Goal: Book appointment/travel/reservation

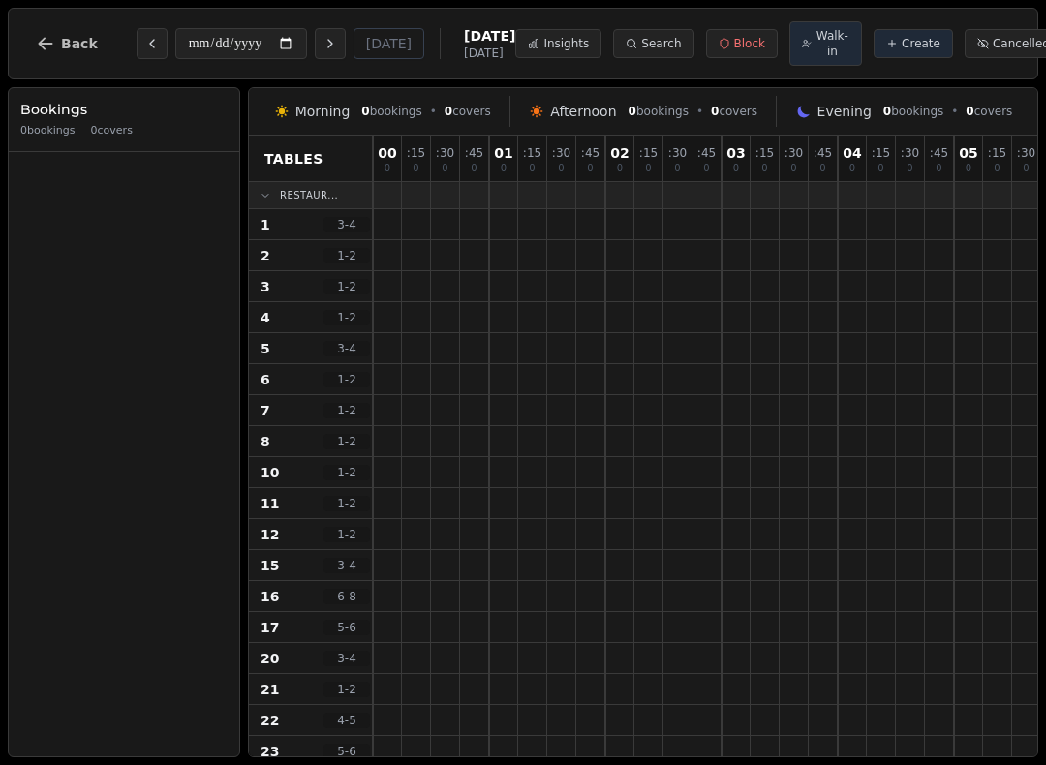
click at [815, 34] on span "Walk-in" at bounding box center [832, 43] width 34 height 31
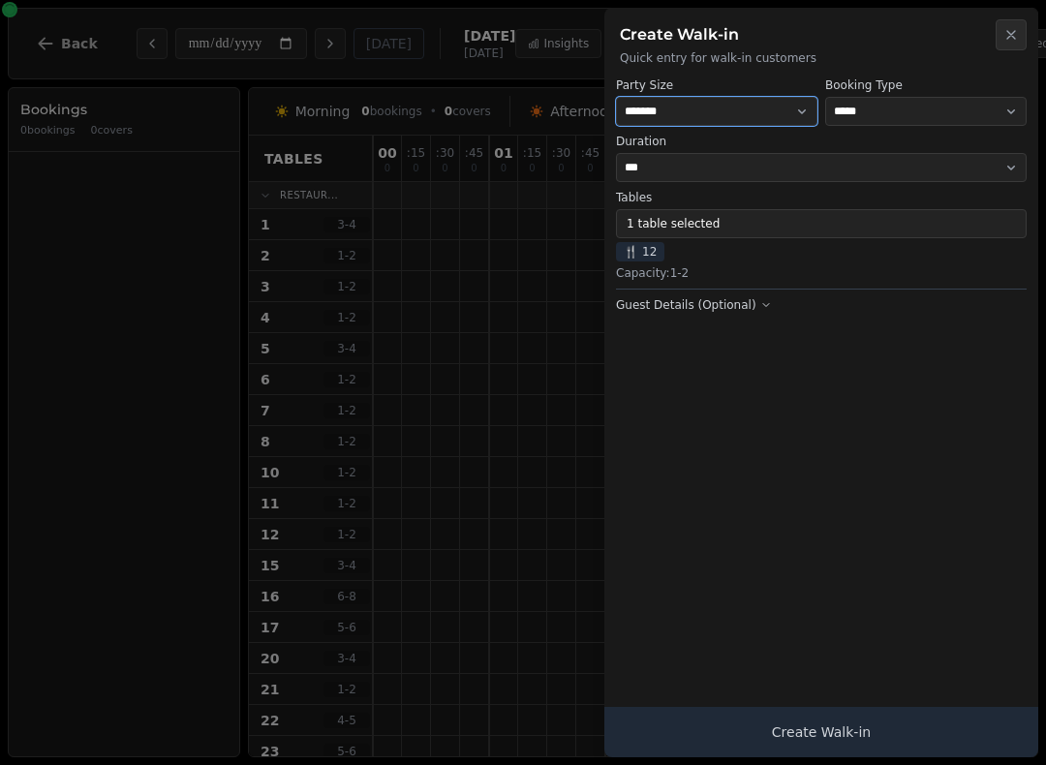
click at [730, 113] on select "* ***** * ****** * ****** * ****** * ****** * ****** * ****** * ****** * ******…" at bounding box center [716, 111] width 201 height 29
select select "*"
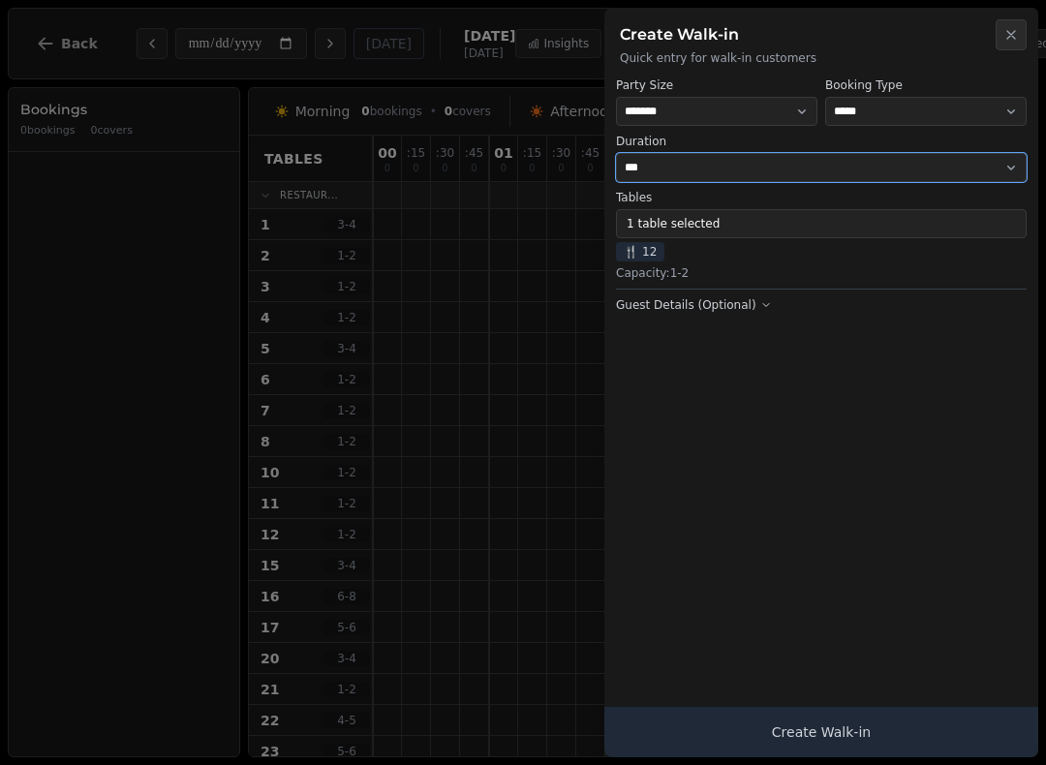
click at [748, 170] on select "*** *** *** ** ****** ****** ****** **" at bounding box center [821, 167] width 411 height 29
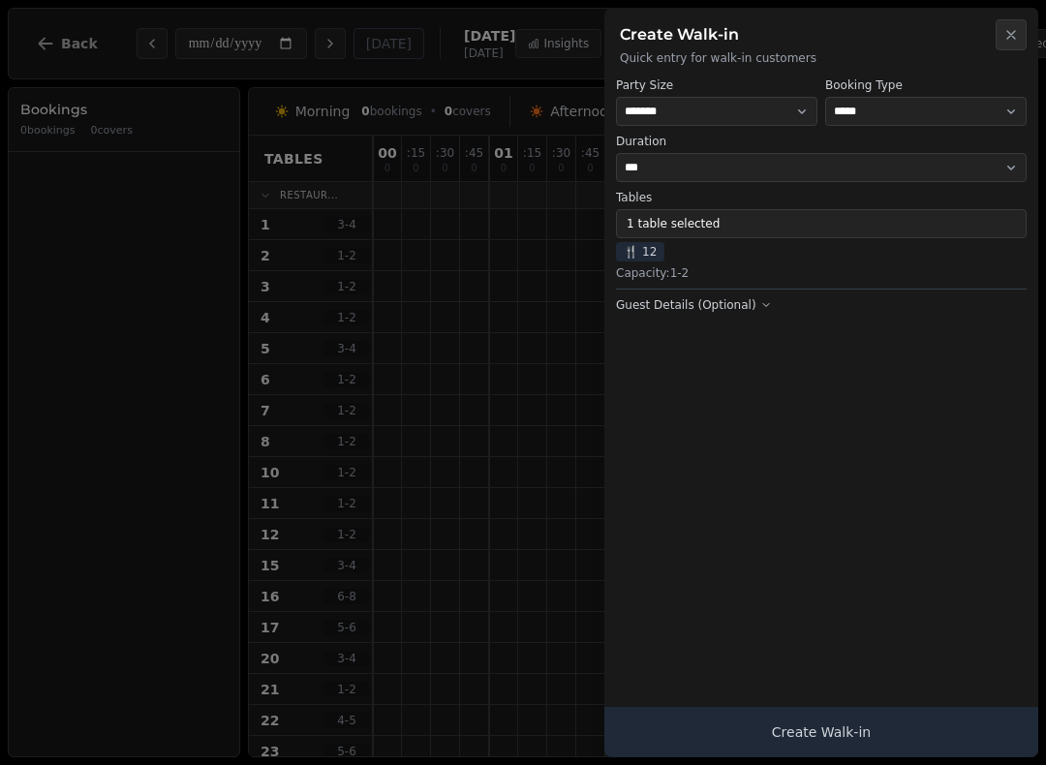
click at [702, 215] on button "1 table selected" at bounding box center [821, 223] width 411 height 29
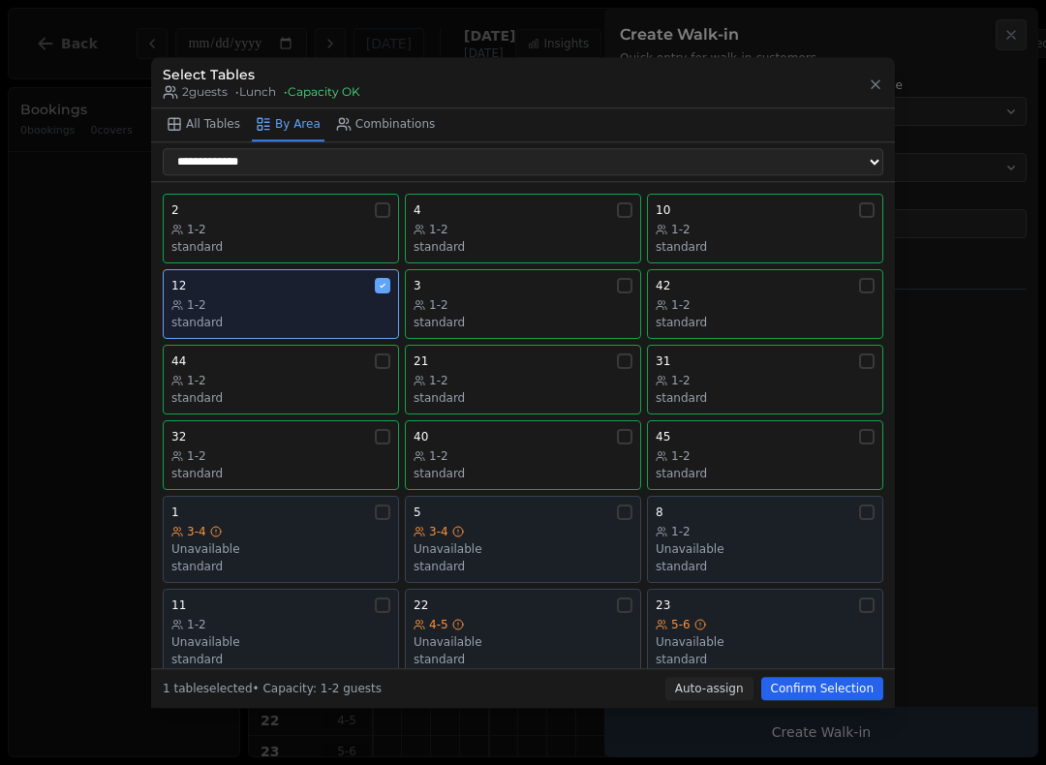
click at [755, 508] on div "8 1-2 Unavailable standard" at bounding box center [765, 539] width 219 height 70
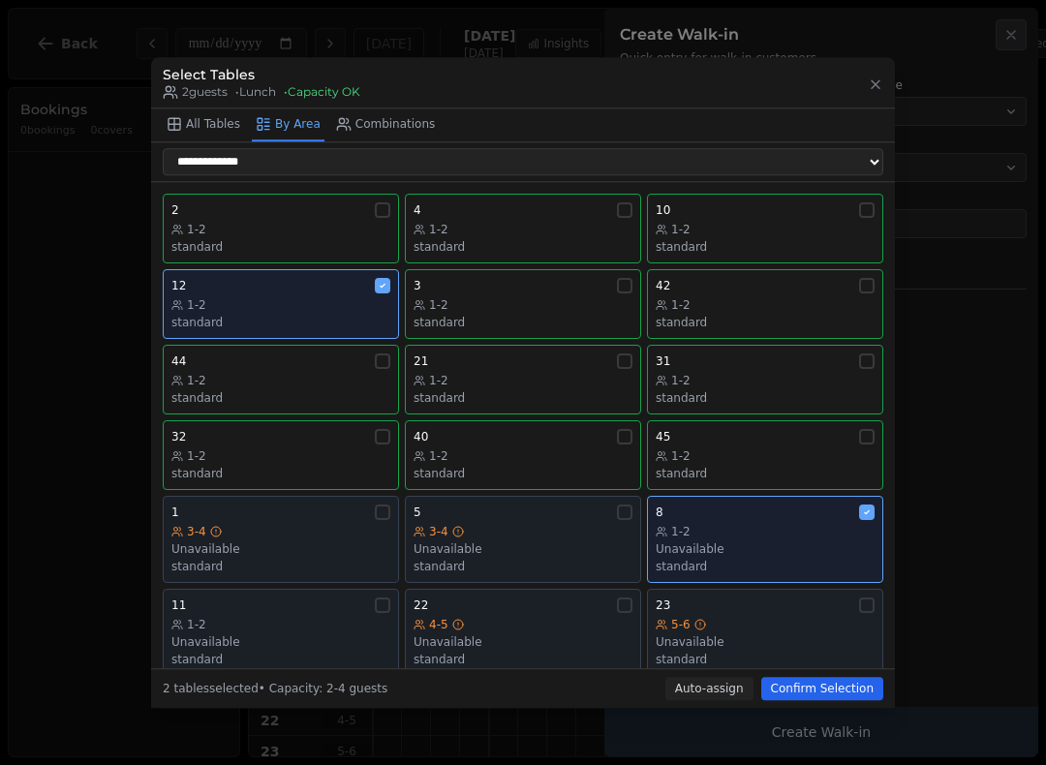
click at [821, 700] on button "Confirm Selection" at bounding box center [822, 688] width 122 height 23
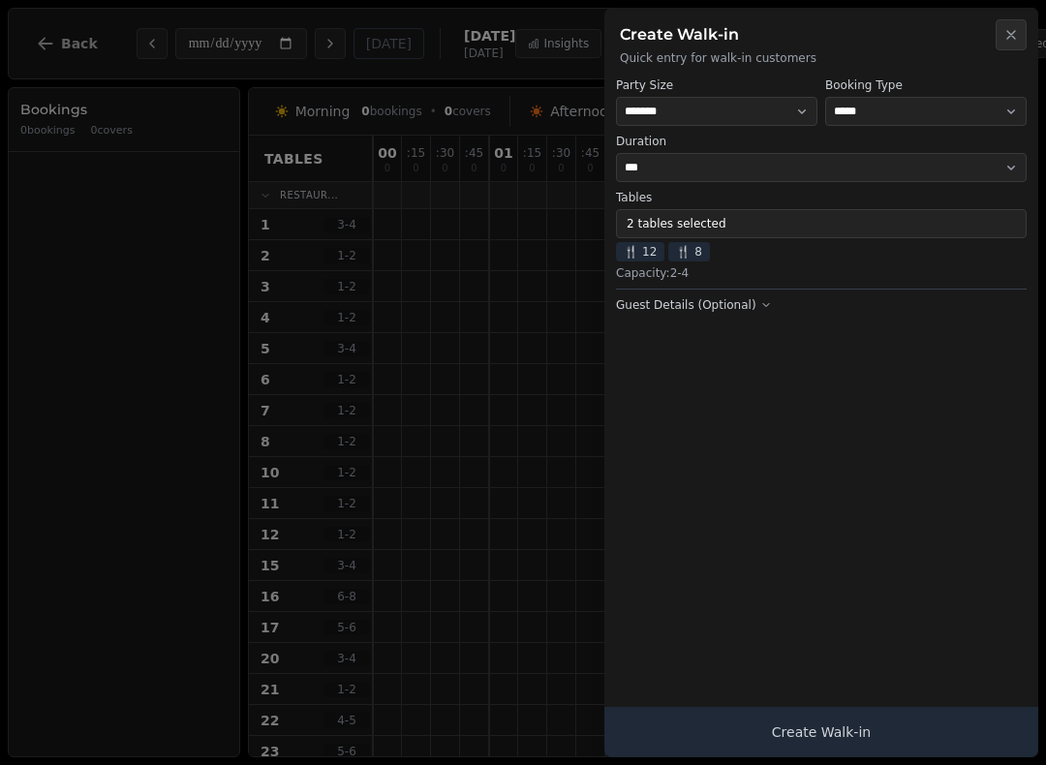
click at [790, 708] on button "Create Walk-in" at bounding box center [821, 732] width 434 height 50
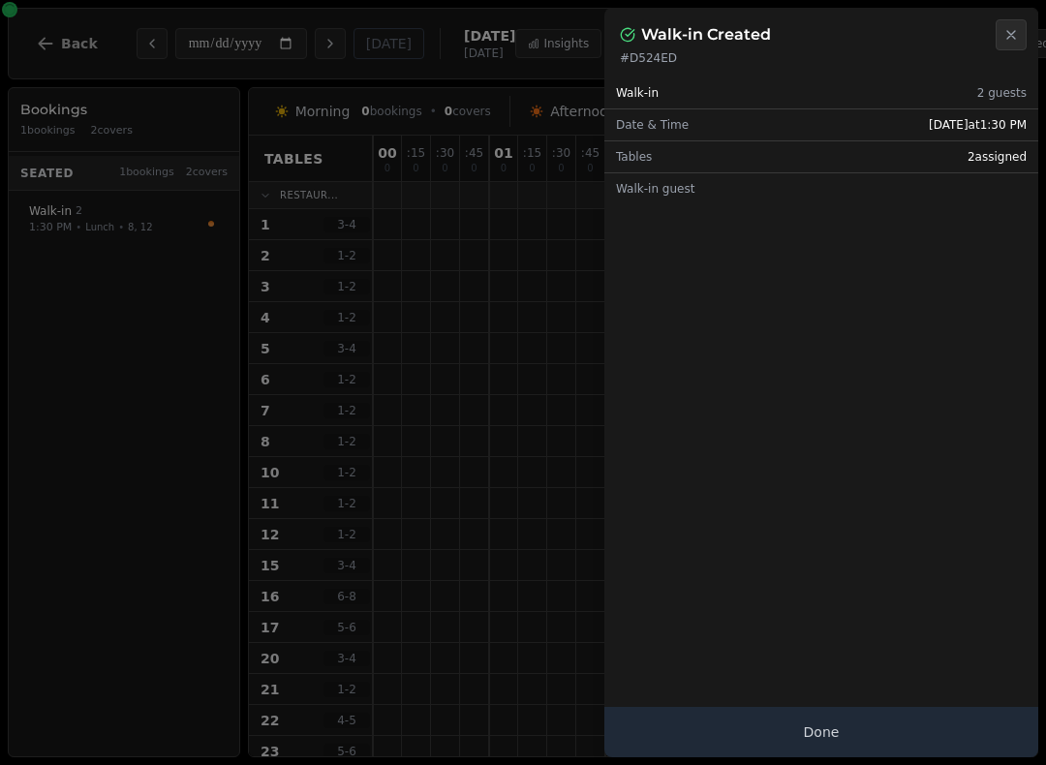
click at [845, 681] on div "Walk-in 2 guests Date & Time [DATE] 1:30 PM Tables 2 assigned Walk-in guest" at bounding box center [821, 411] width 434 height 691
click at [796, 747] on button "Done" at bounding box center [821, 732] width 434 height 50
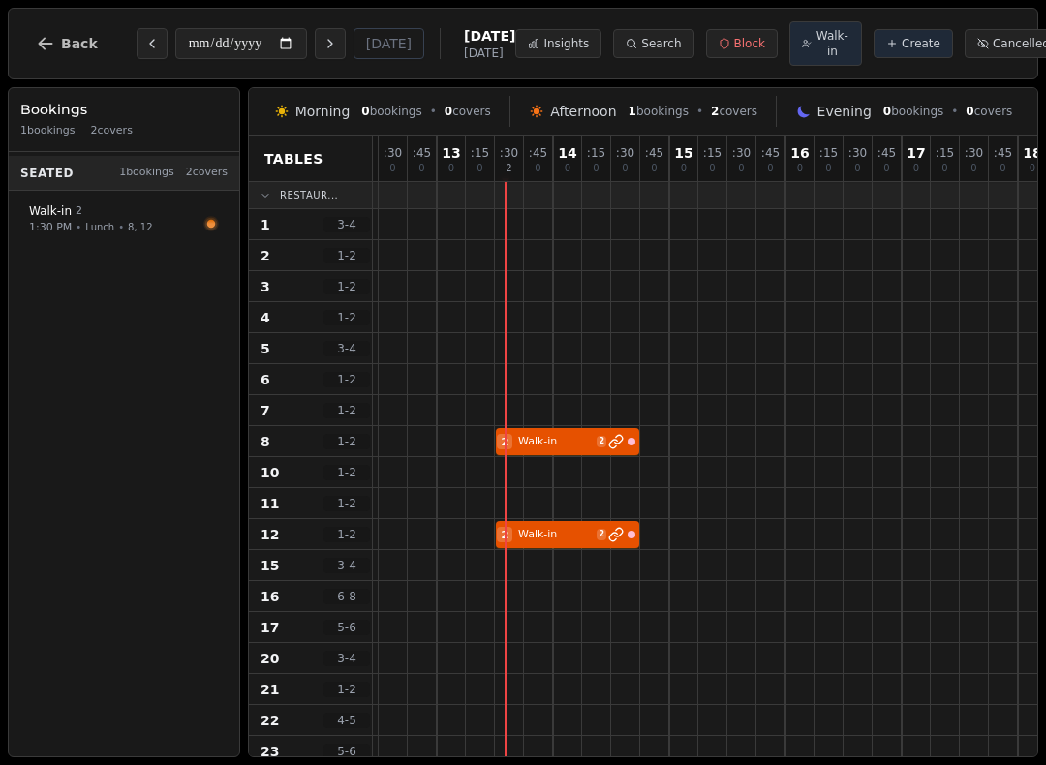
scroll to position [14, 1449]
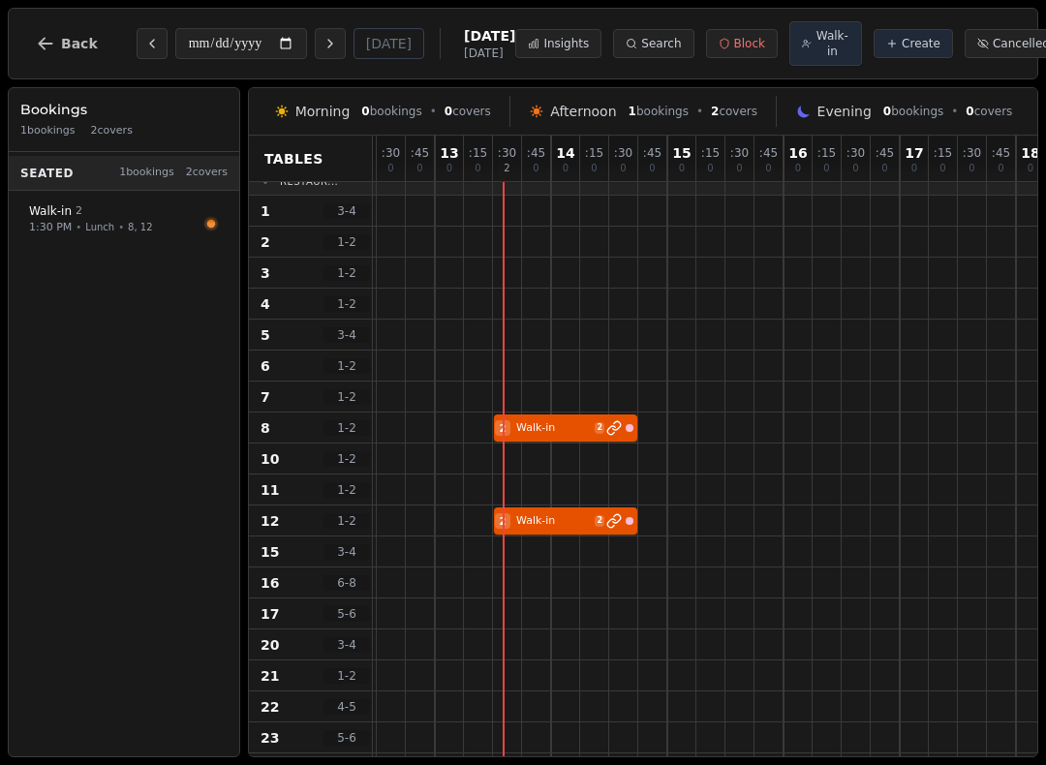
select select "****"
select select "*"
select select "******"
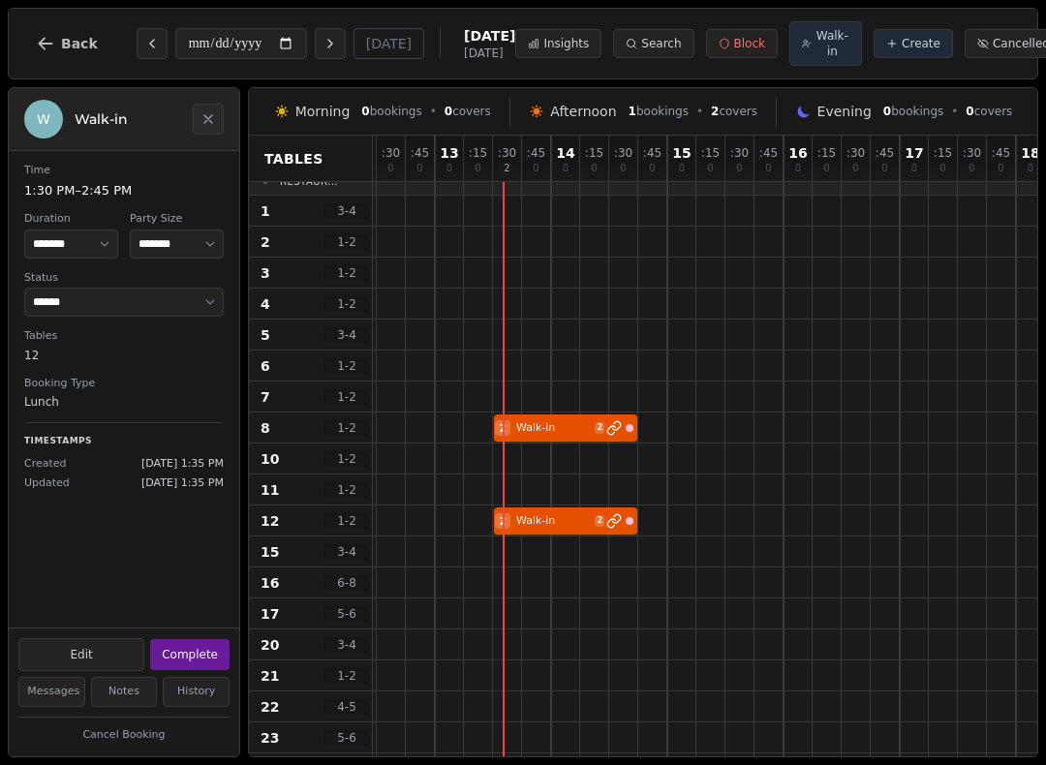
click at [111, 625] on div "**********" at bounding box center [124, 389] width 230 height 476
click at [99, 658] on button "Edit" at bounding box center [81, 654] width 126 height 33
click at [25, 723] on button "Cancel Booking" at bounding box center [123, 735] width 211 height 24
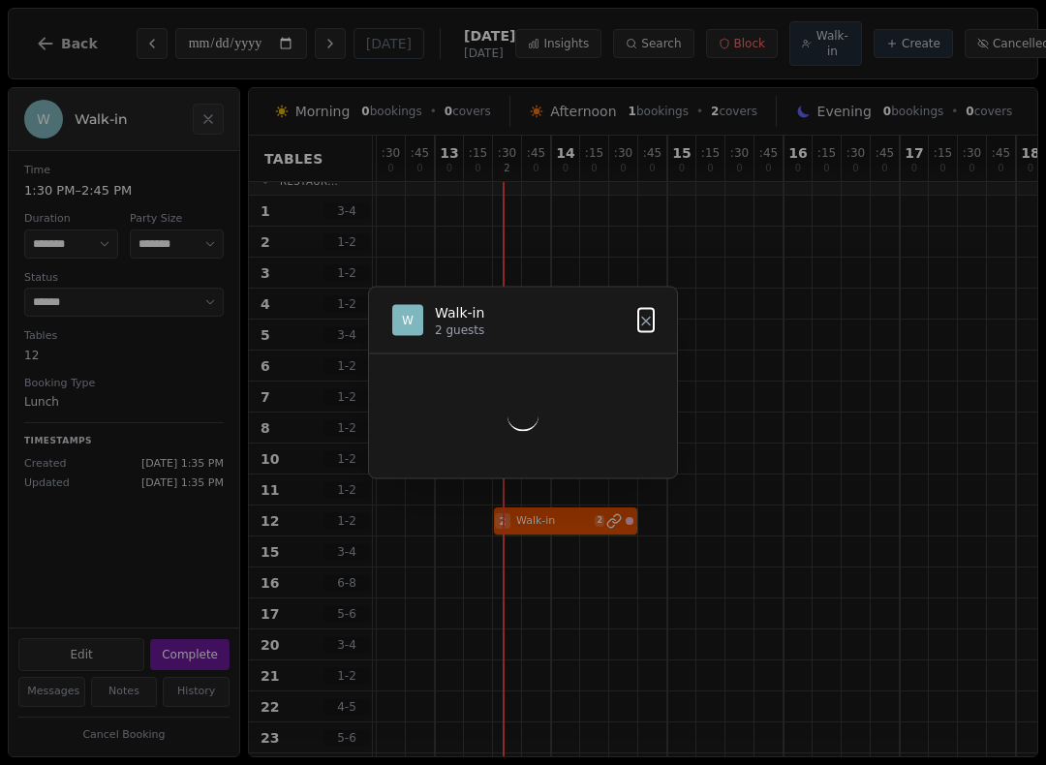
click at [368, 479] on dialog "W Walk-in 2 guests" at bounding box center [523, 383] width 310 height 193
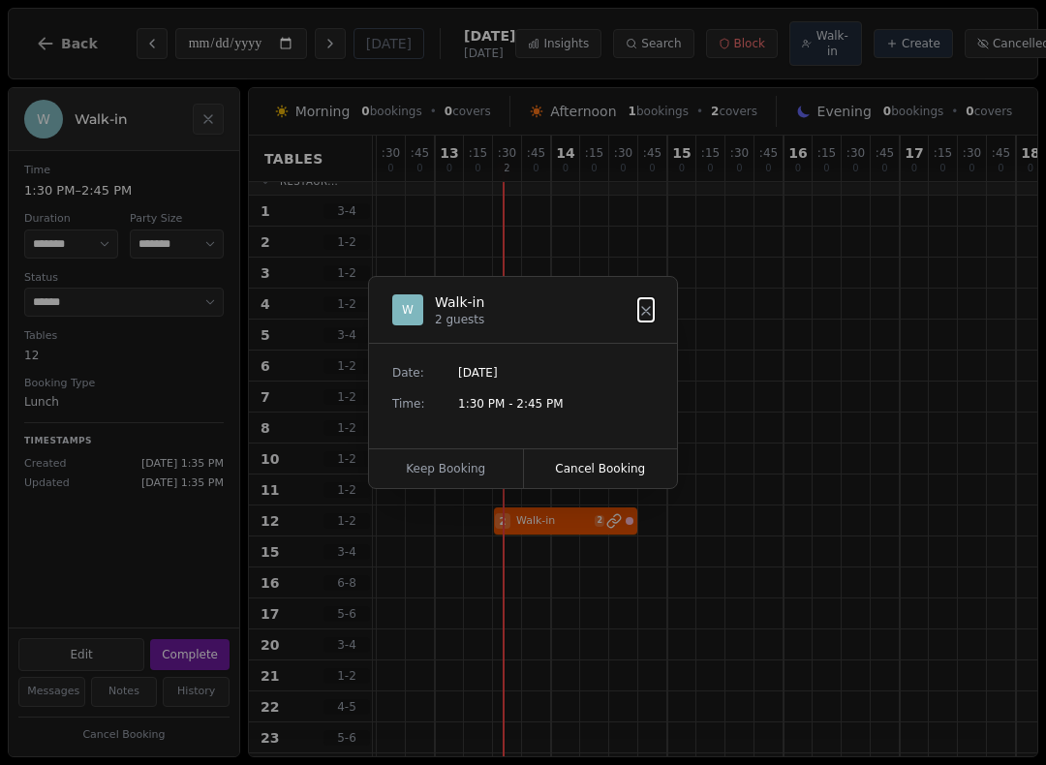
click at [625, 320] on div "W Walk-in 2 guests" at bounding box center [522, 309] width 261 height 35
click at [638, 320] on button at bounding box center [645, 309] width 15 height 23
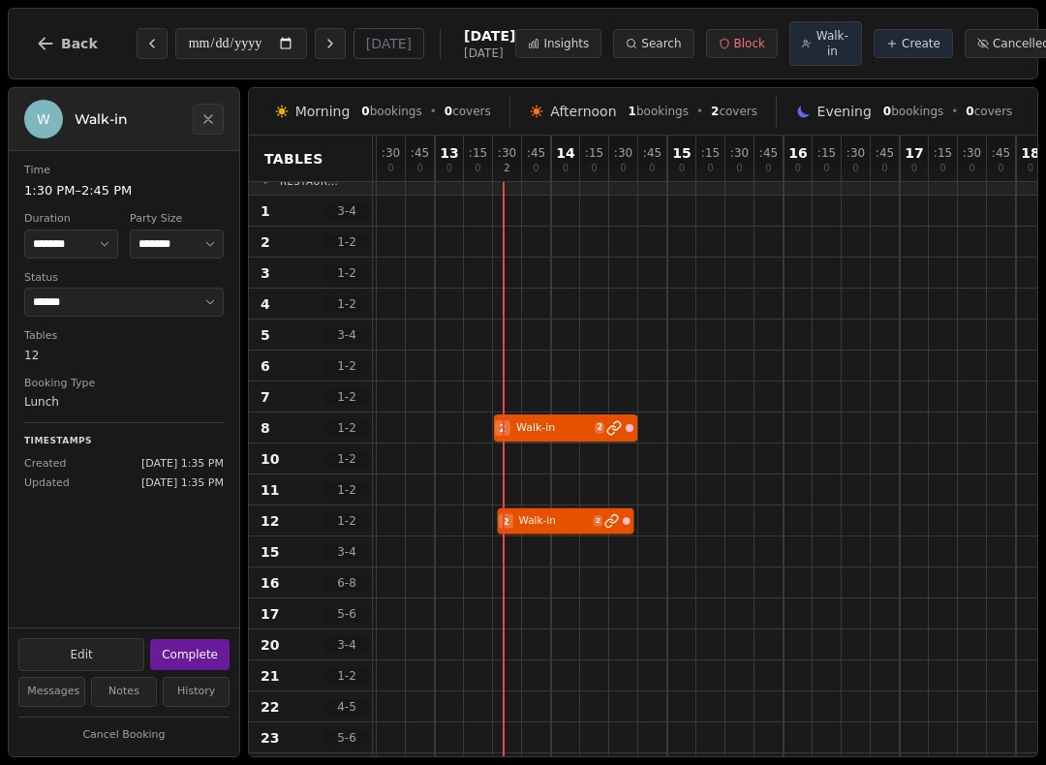
click at [565, 527] on div "2 Walk-in 2" at bounding box center [318, 520] width 2789 height 31
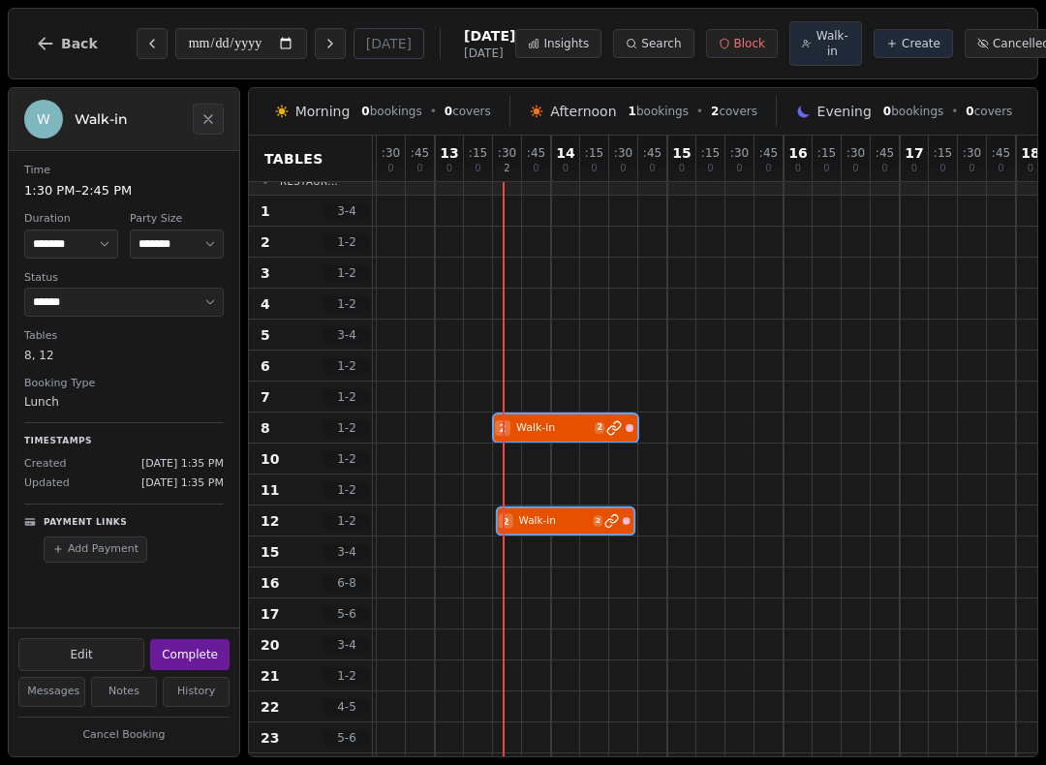
click at [550, 510] on div at bounding box center [536, 520] width 29 height 30
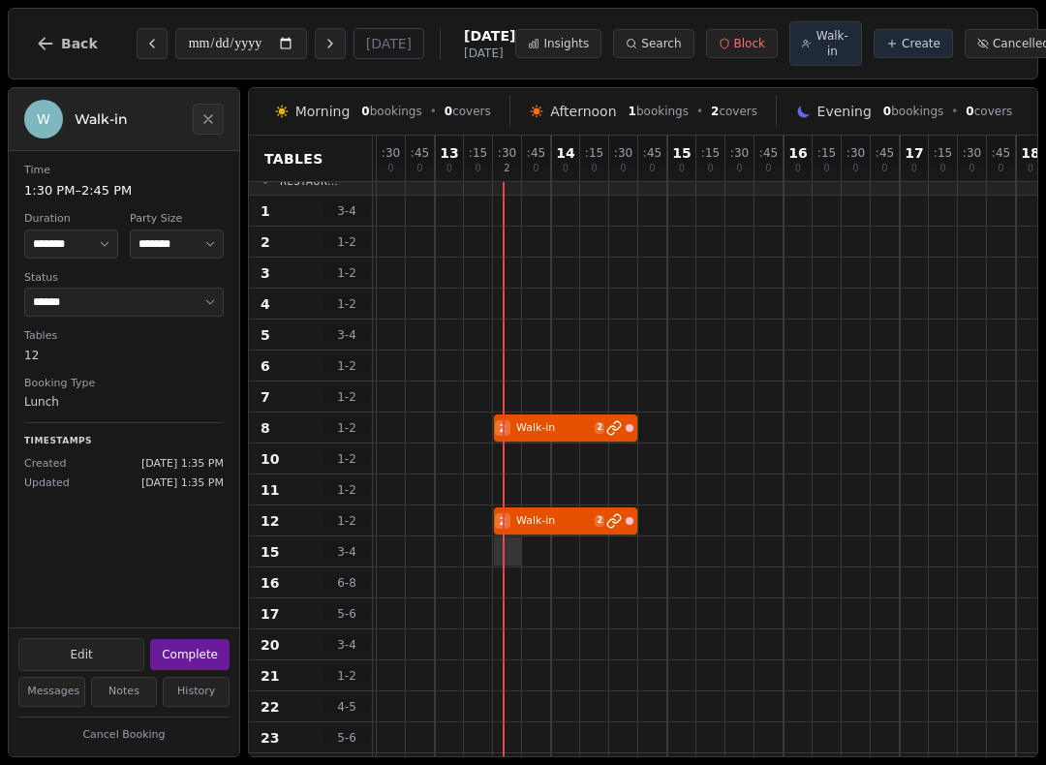
click at [509, 559] on div at bounding box center [508, 551] width 28 height 28
click at [552, 527] on div "2 Walk-in 2" at bounding box center [318, 520] width 2789 height 31
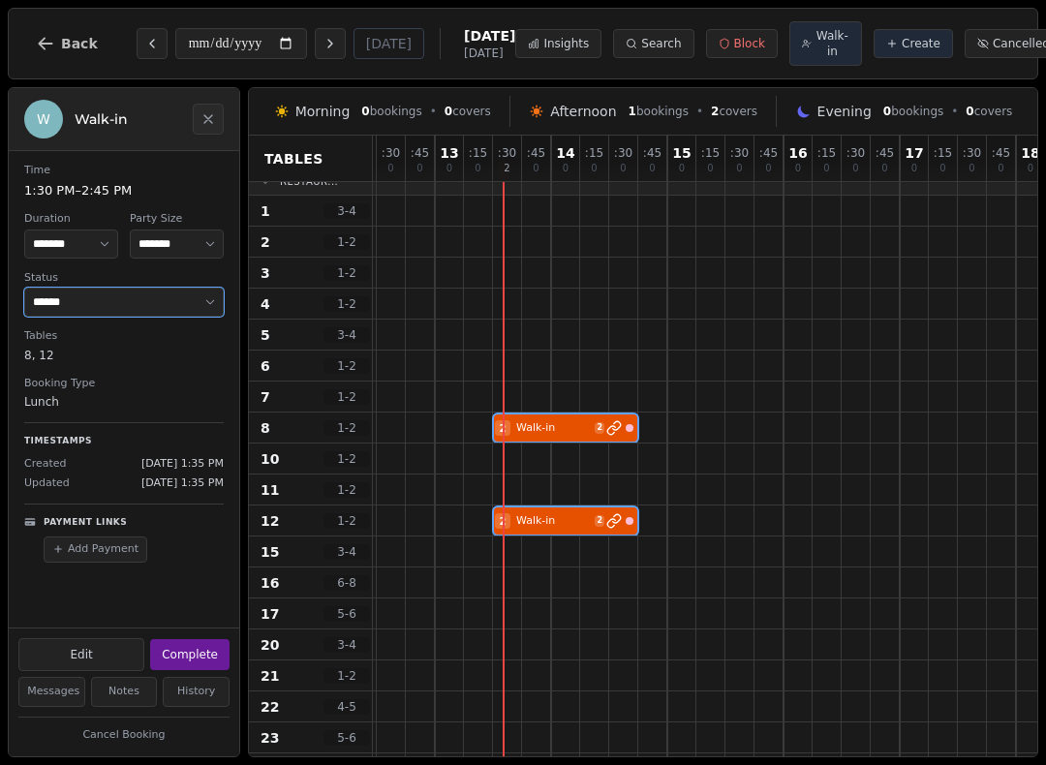
click at [122, 308] on select "**********" at bounding box center [123, 302] width 199 height 29
click at [102, 756] on div "**********" at bounding box center [124, 422] width 232 height 670
click at [60, 694] on button "Messages" at bounding box center [51, 692] width 67 height 30
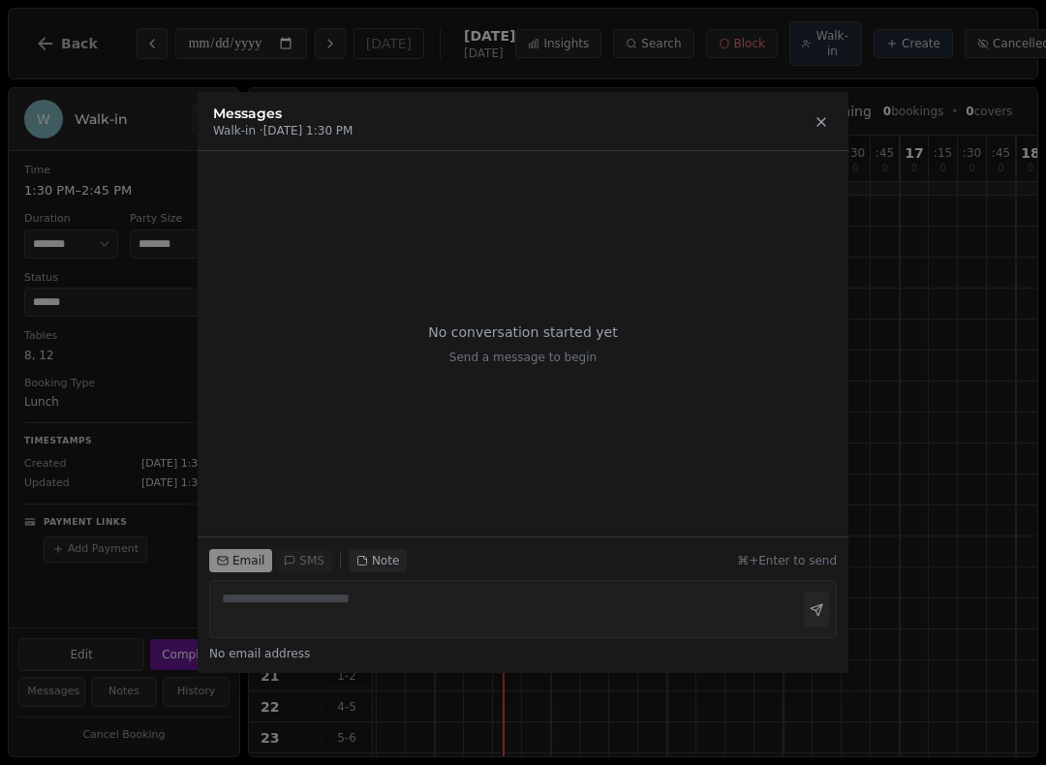
click at [821, 114] on icon at bounding box center [820, 121] width 15 height 15
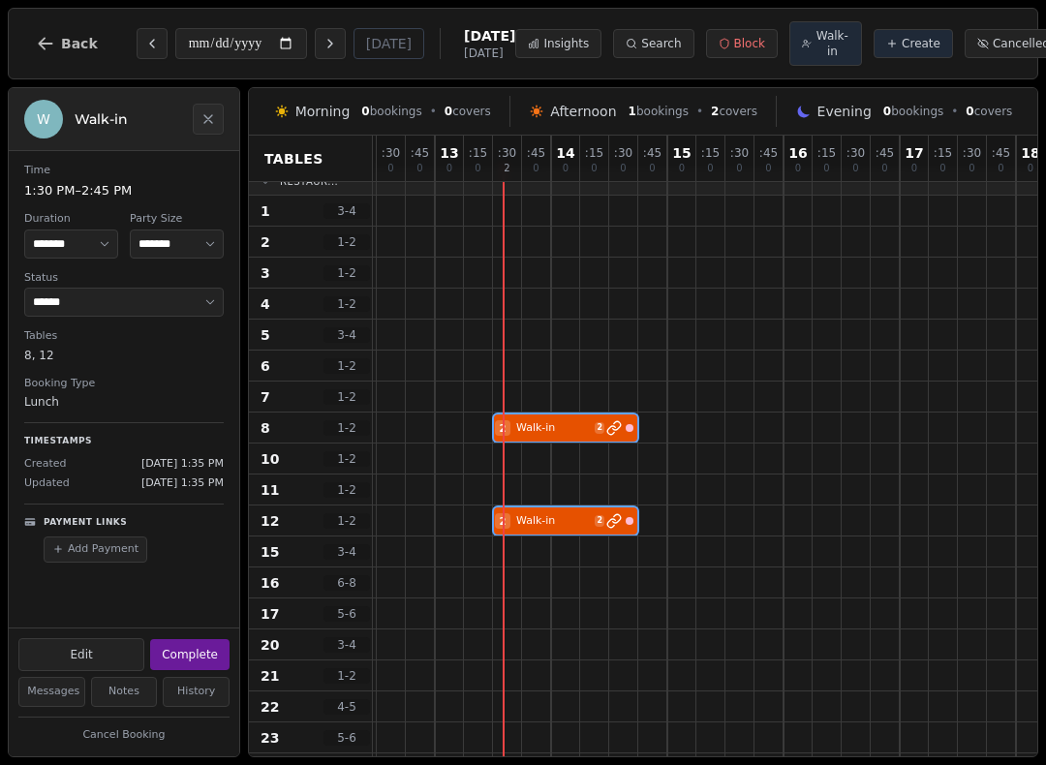
click at [73, 659] on button "Edit" at bounding box center [81, 654] width 126 height 33
select select "*"
select select "****"
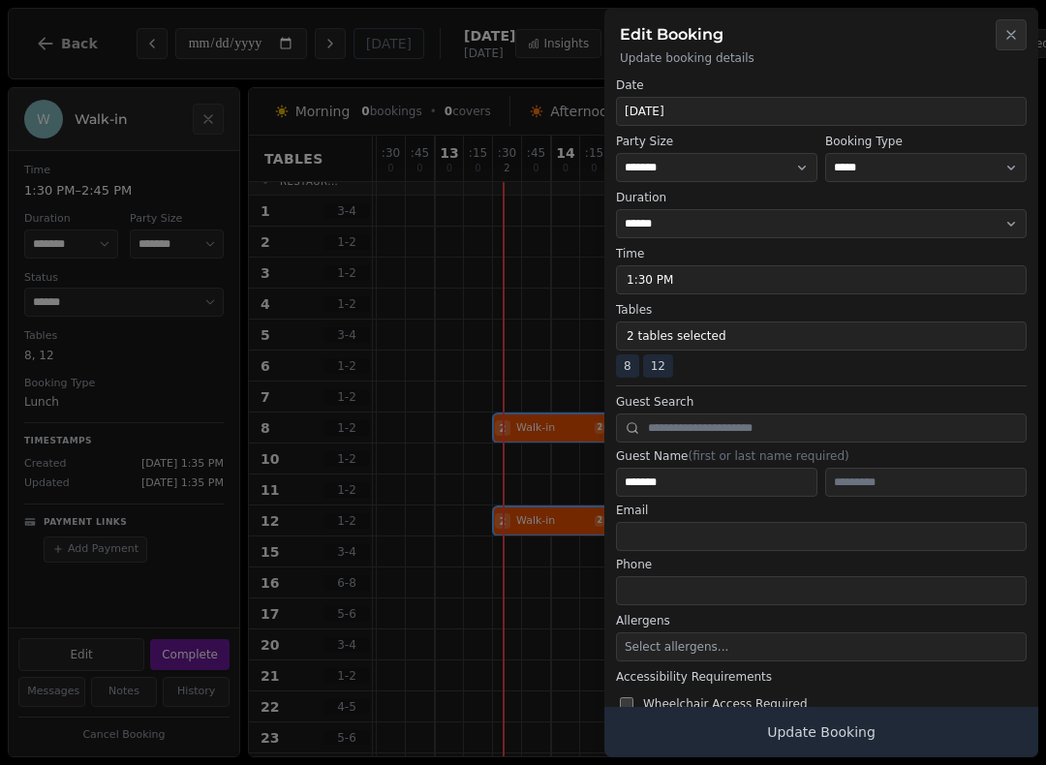
click at [749, 339] on button "2 tables selected" at bounding box center [821, 335] width 411 height 29
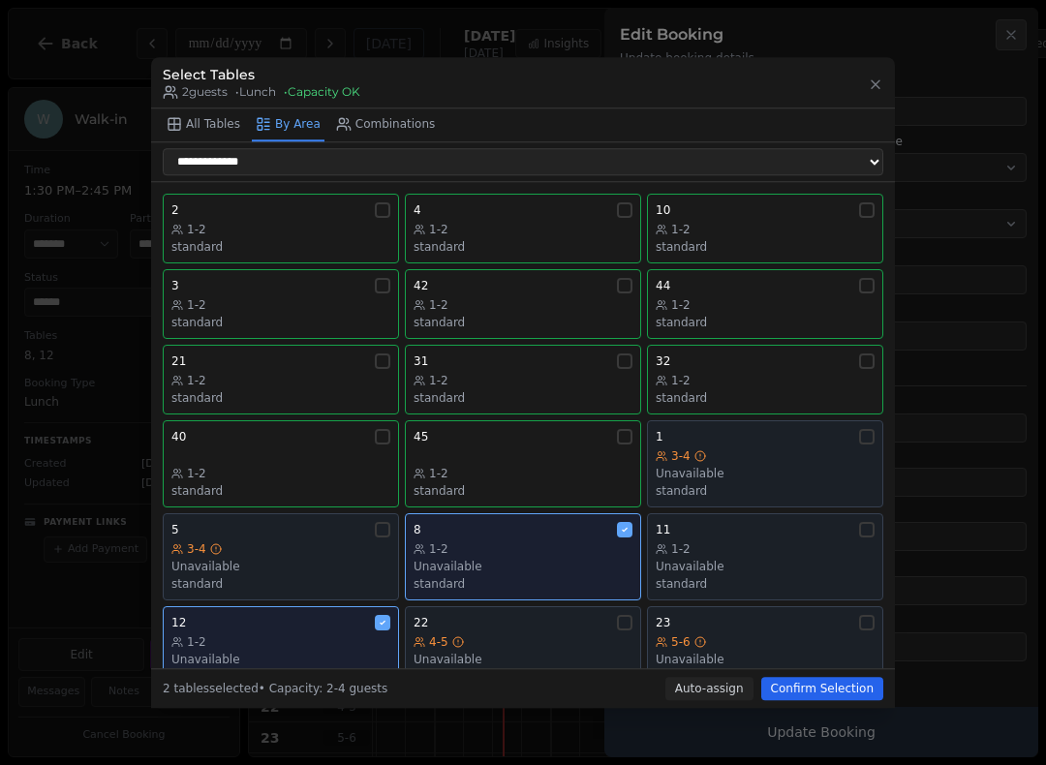
click at [821, 696] on button "Confirm Selection" at bounding box center [822, 688] width 122 height 23
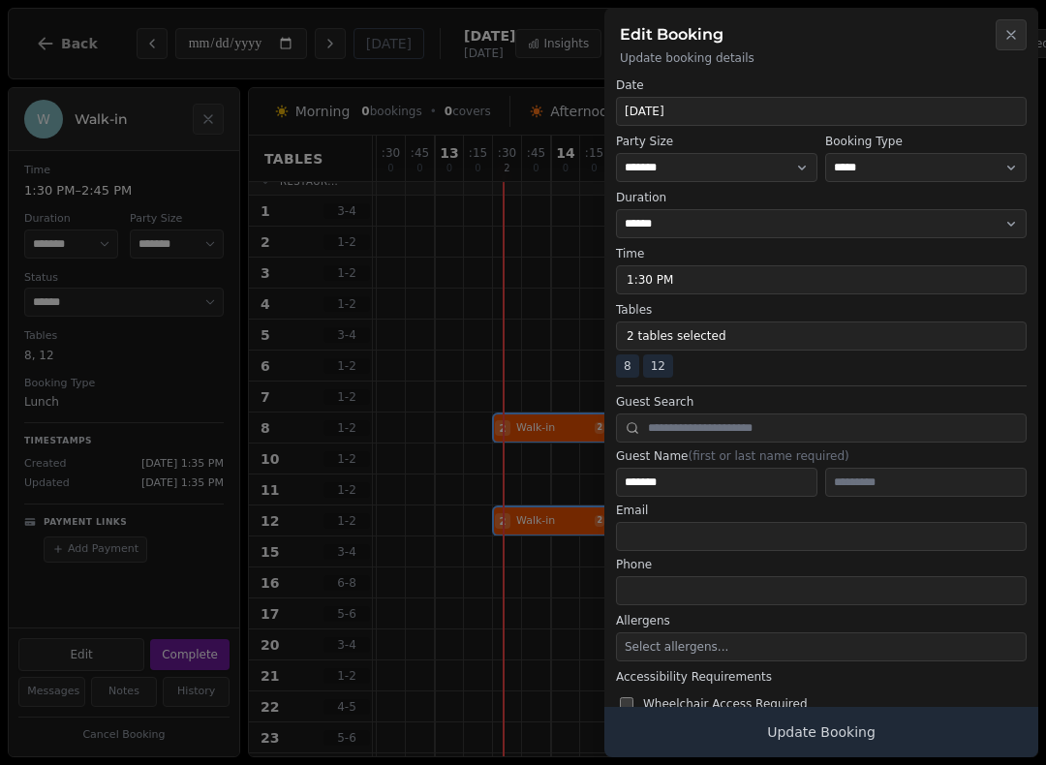
click at [651, 374] on span "12" at bounding box center [658, 365] width 30 height 23
click at [681, 342] on button "2 tables selected" at bounding box center [821, 335] width 411 height 29
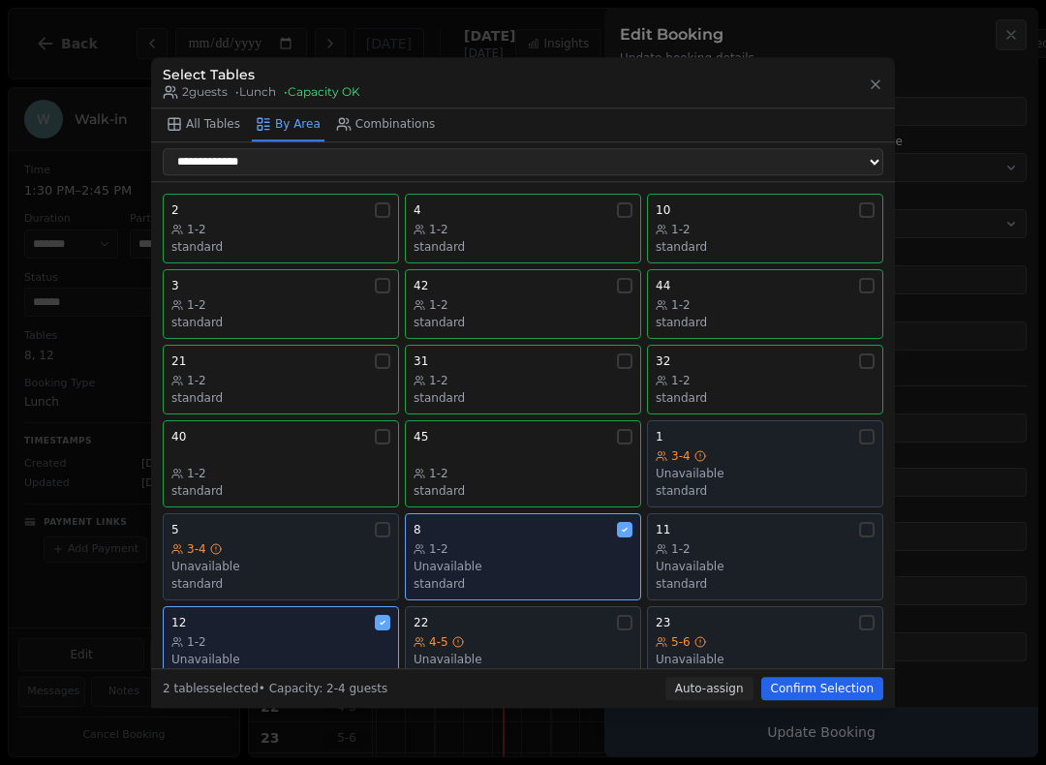
click at [353, 620] on div "12 1-2 Unavailable standard" at bounding box center [280, 650] width 219 height 70
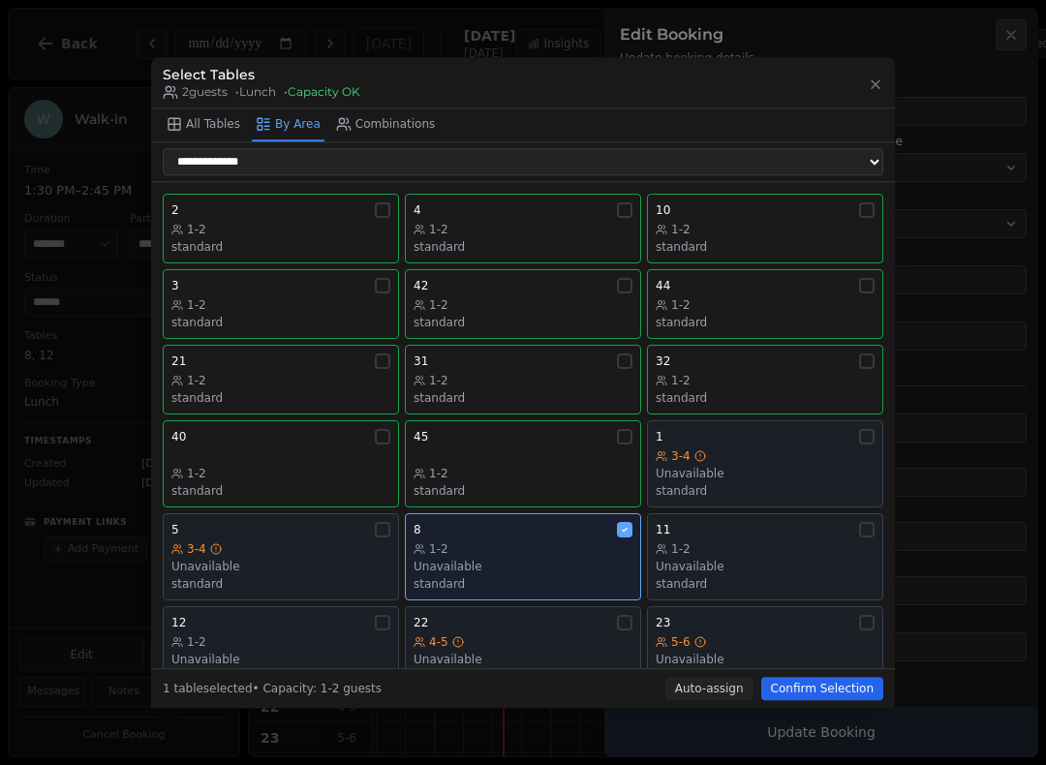
click at [832, 697] on button "Confirm Selection" at bounding box center [822, 688] width 122 height 23
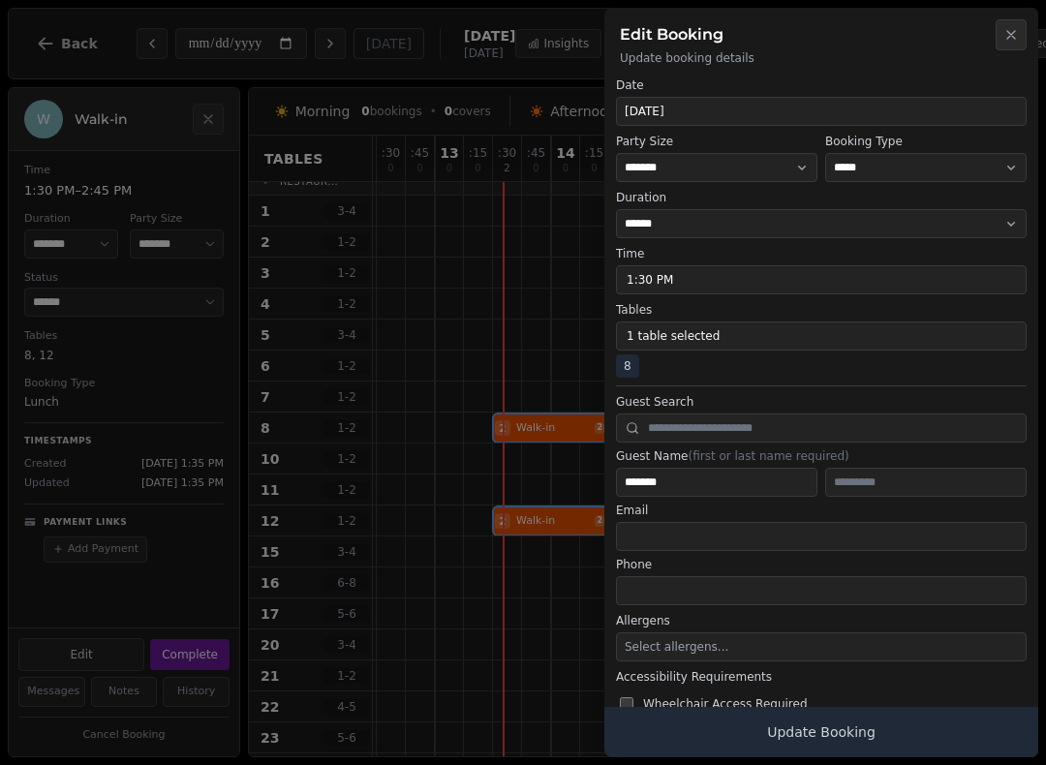
click at [754, 740] on button "Update Booking" at bounding box center [821, 732] width 434 height 50
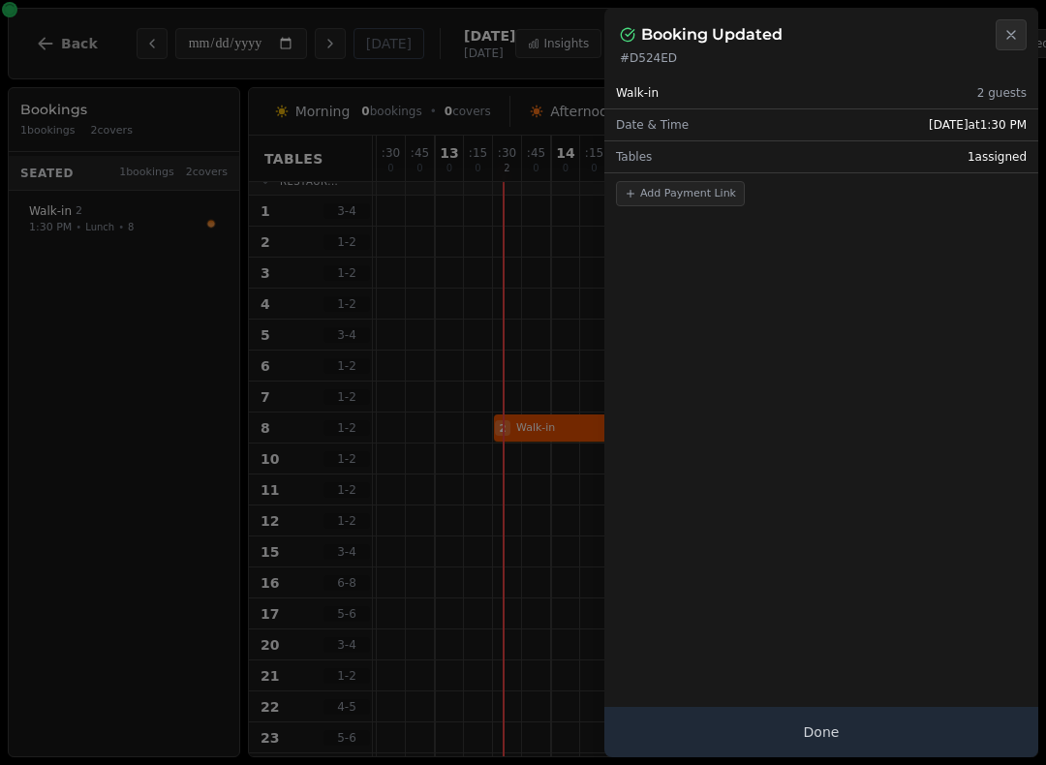
click at [800, 715] on button "Done" at bounding box center [821, 732] width 434 height 50
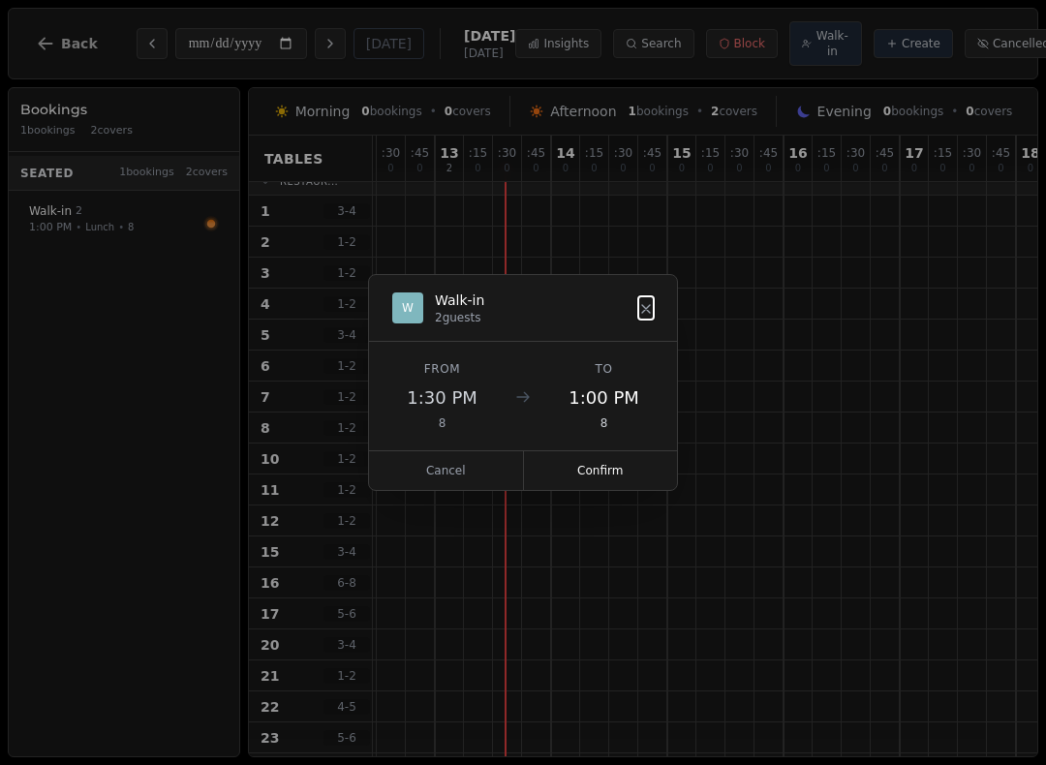
click at [626, 473] on button "Confirm" at bounding box center [601, 470] width 154 height 39
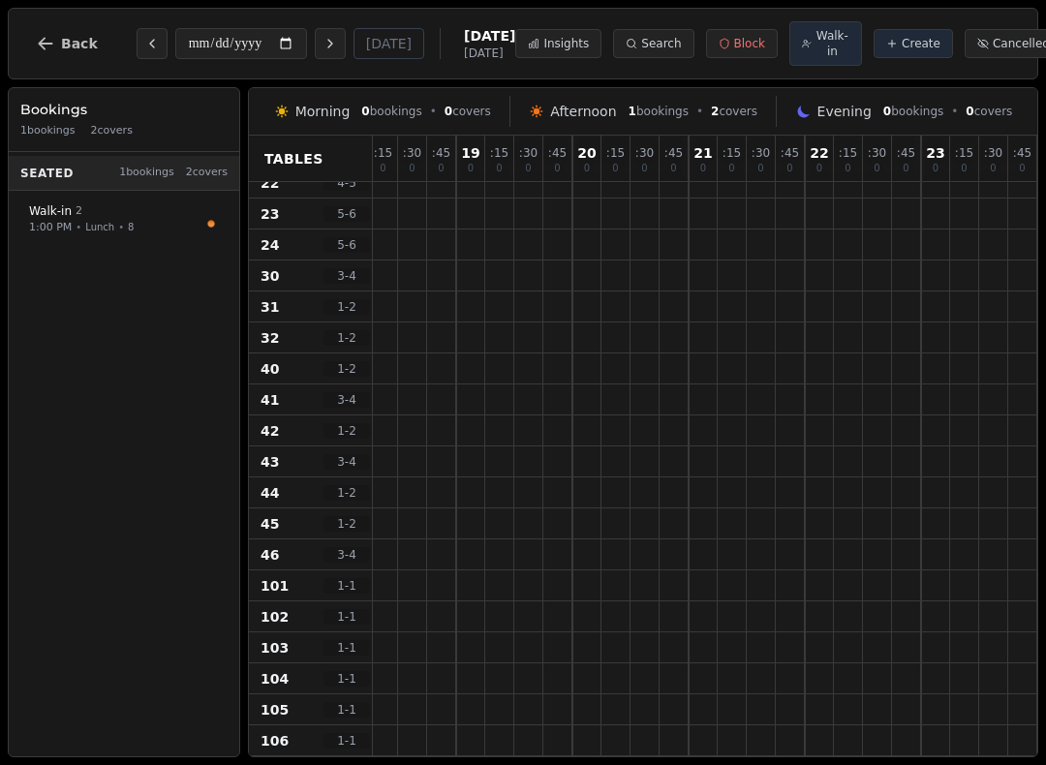
scroll to position [538, 2124]
